Goal: Complete application form

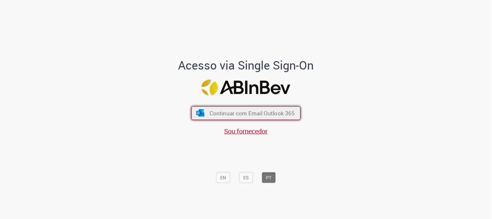
click at [258, 111] on span "Continuar com Email Outlook 365" at bounding box center [253, 112] width 86 height 7
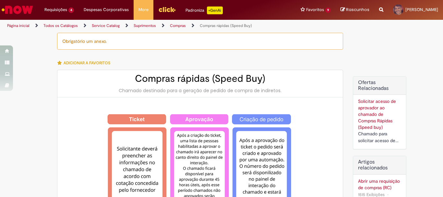
type input "**********"
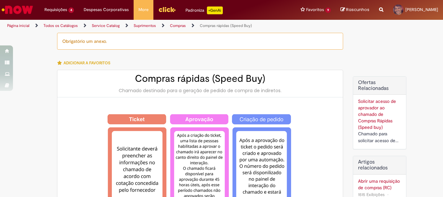
type input "**********"
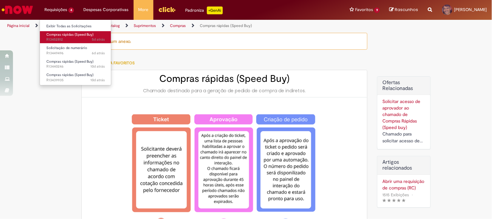
click at [64, 40] on span "5d atrás 5 dias atrás R13452812" at bounding box center [75, 39] width 58 height 5
